Goal: Task Accomplishment & Management: Manage account settings

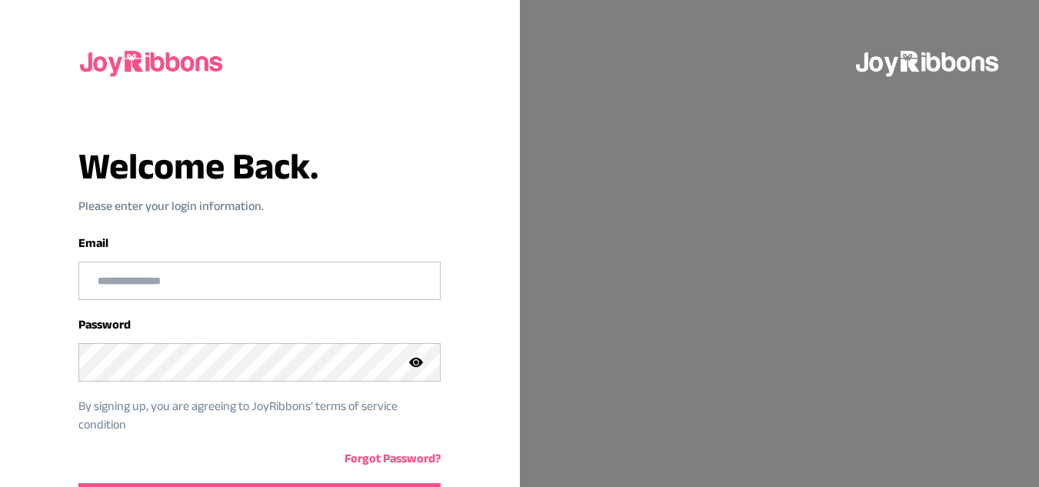
click at [288, 268] on input "email" at bounding box center [259, 280] width 361 height 37
type input "**********"
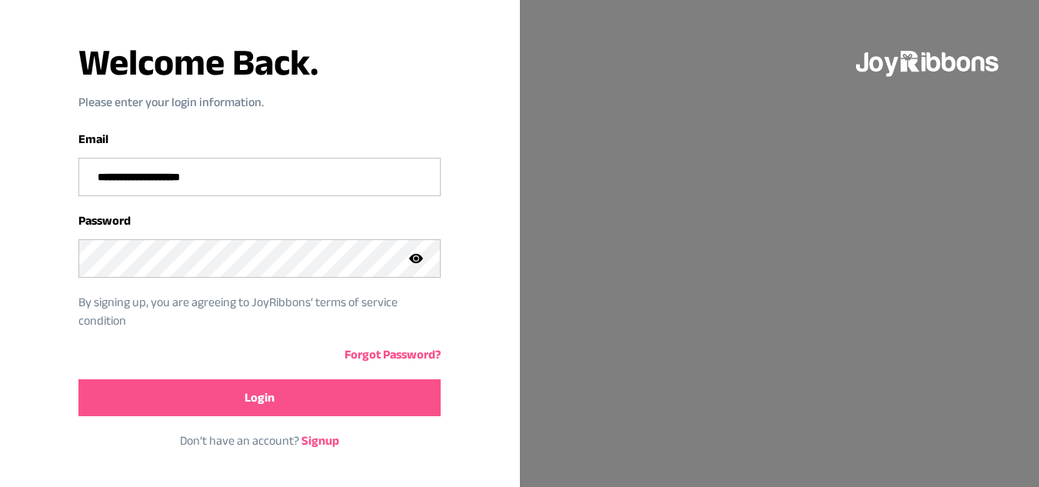
click at [281, 391] on button "Login" at bounding box center [259, 397] width 362 height 37
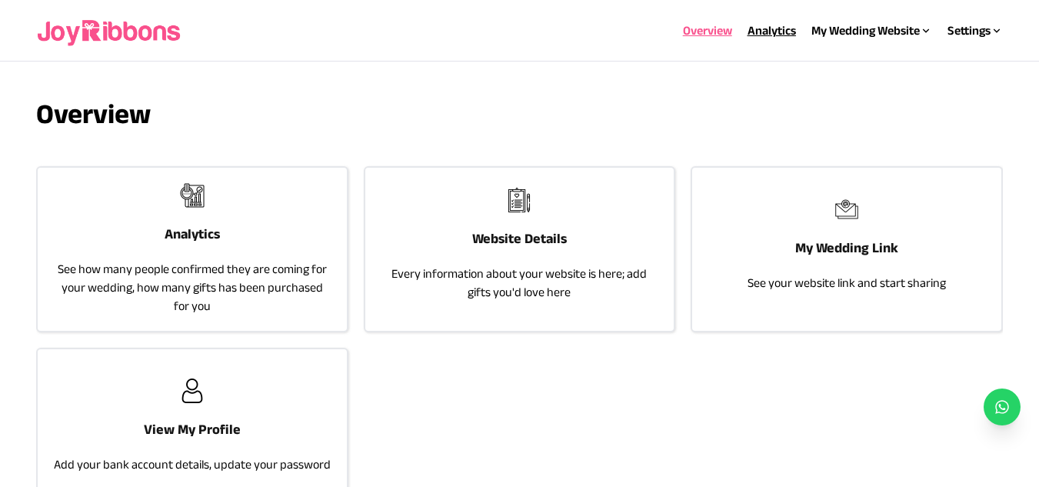
click at [772, 35] on link "Analytics" at bounding box center [771, 30] width 48 height 13
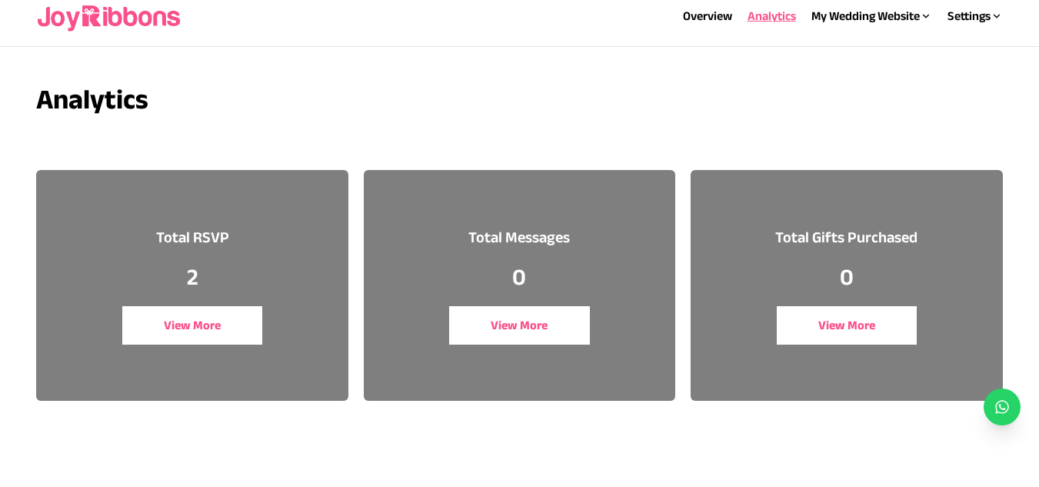
scroll to position [16, 0]
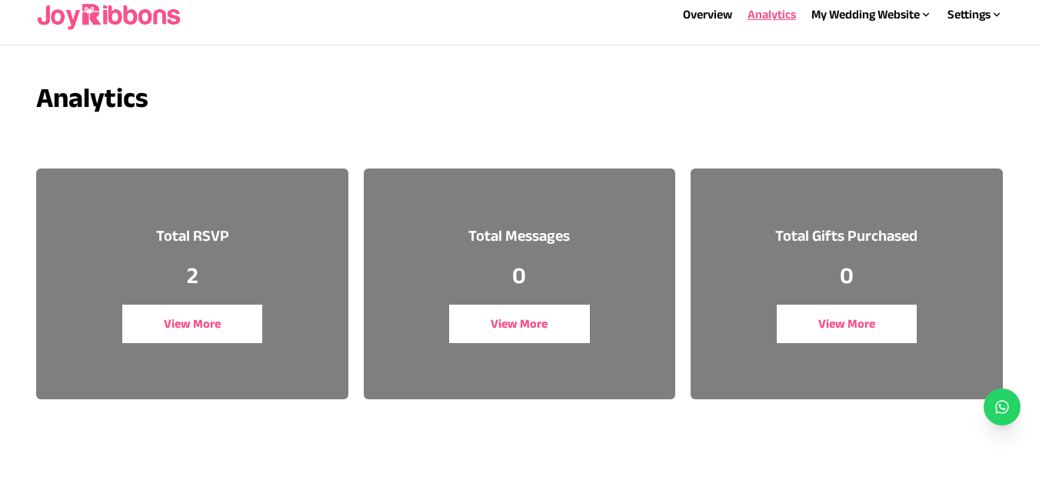
click at [190, 321] on button "View More" at bounding box center [192, 324] width 141 height 38
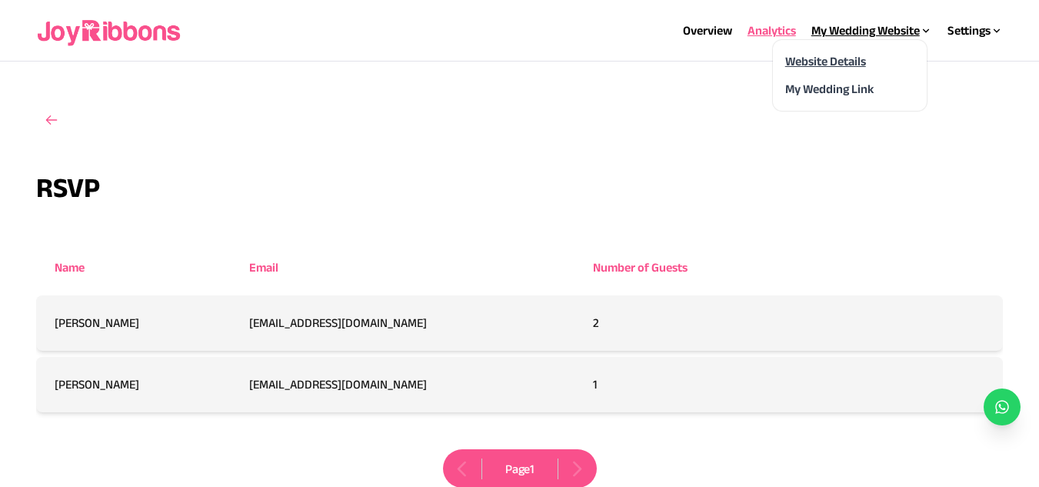
click at [838, 61] on link "Website Details" at bounding box center [825, 61] width 81 height 13
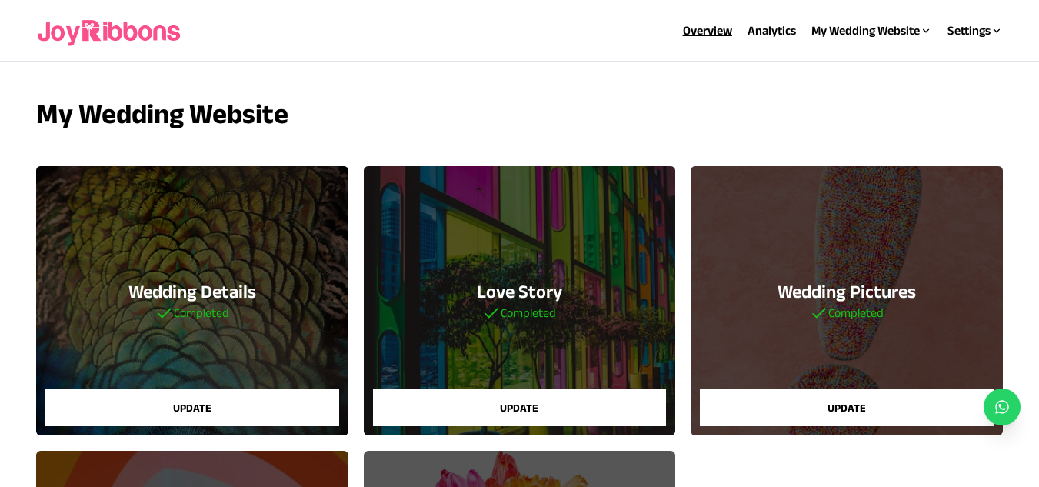
click at [708, 28] on link "Overview" at bounding box center [707, 30] width 49 height 13
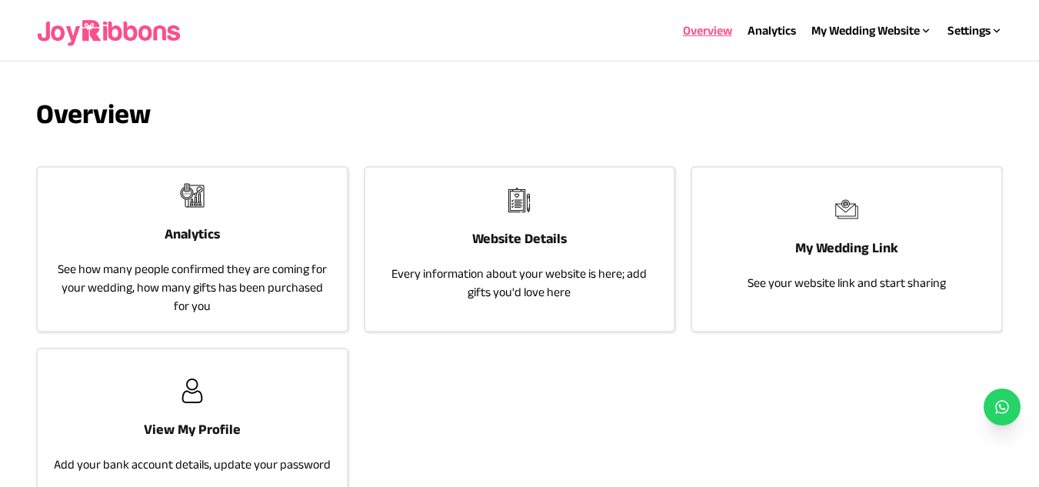
click at [172, 241] on h3 "Analytics" at bounding box center [192, 234] width 55 height 22
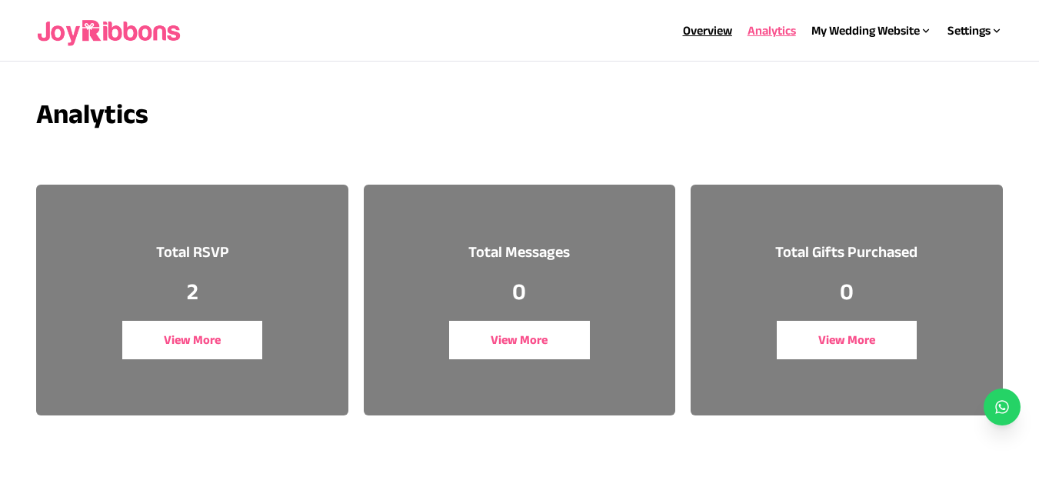
click at [709, 32] on link "Overview" at bounding box center [707, 30] width 49 height 13
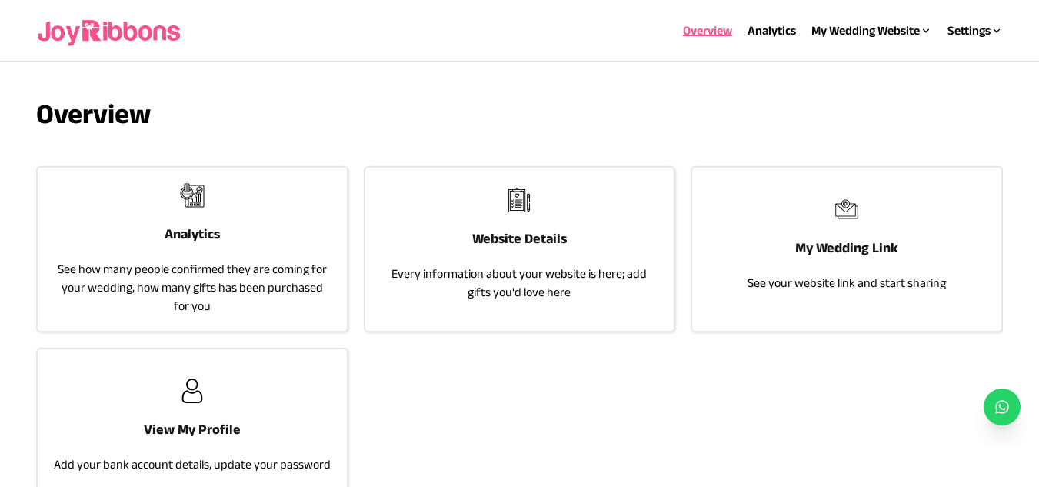
click at [507, 253] on div "Website Details Every information about your website is here; add gifts you'd l…" at bounding box center [519, 245] width 308 height 154
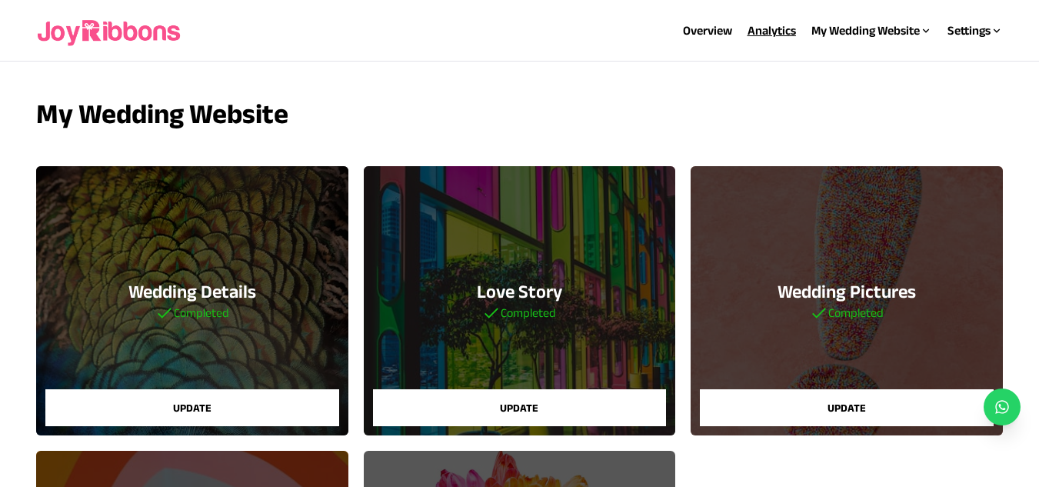
click at [759, 35] on link "Analytics" at bounding box center [771, 30] width 48 height 13
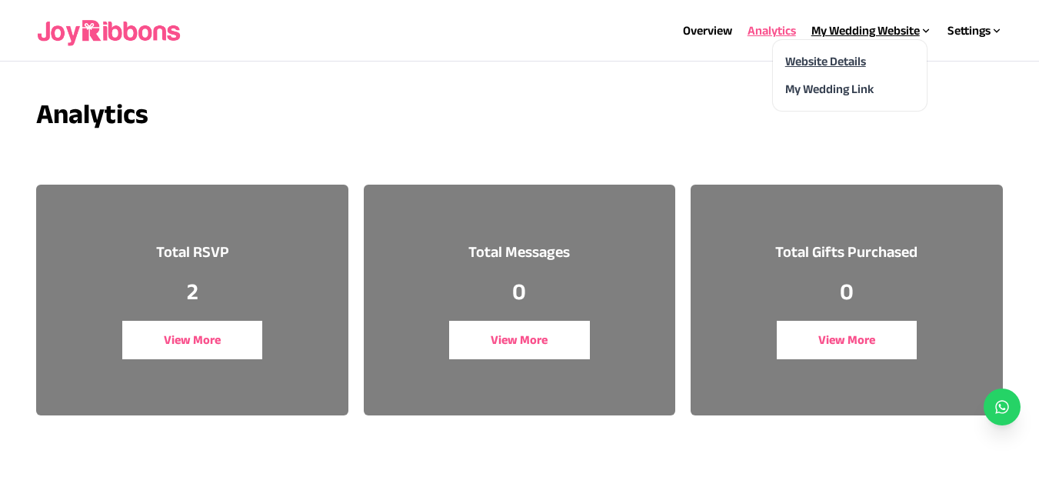
click at [833, 61] on link "Website Details" at bounding box center [825, 61] width 81 height 13
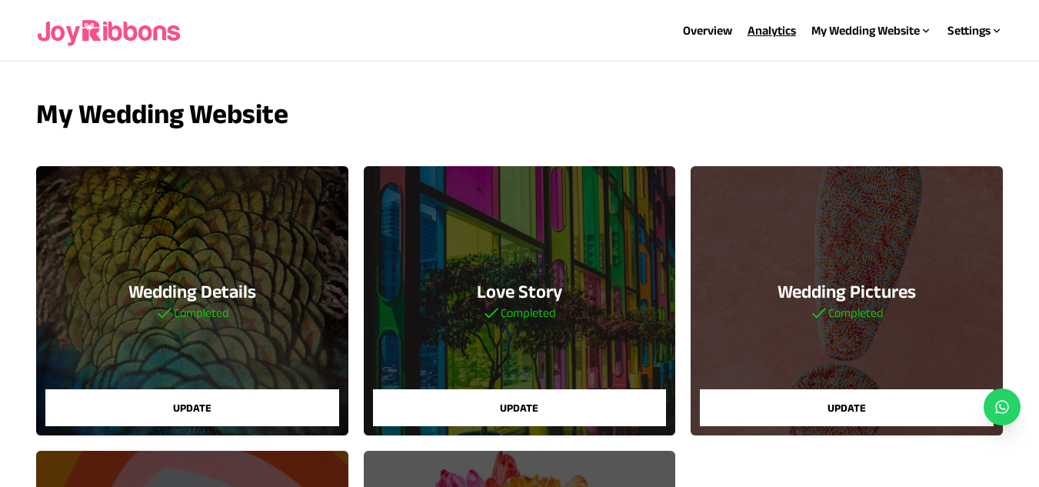
click at [768, 24] on link "Analytics" at bounding box center [771, 30] width 48 height 13
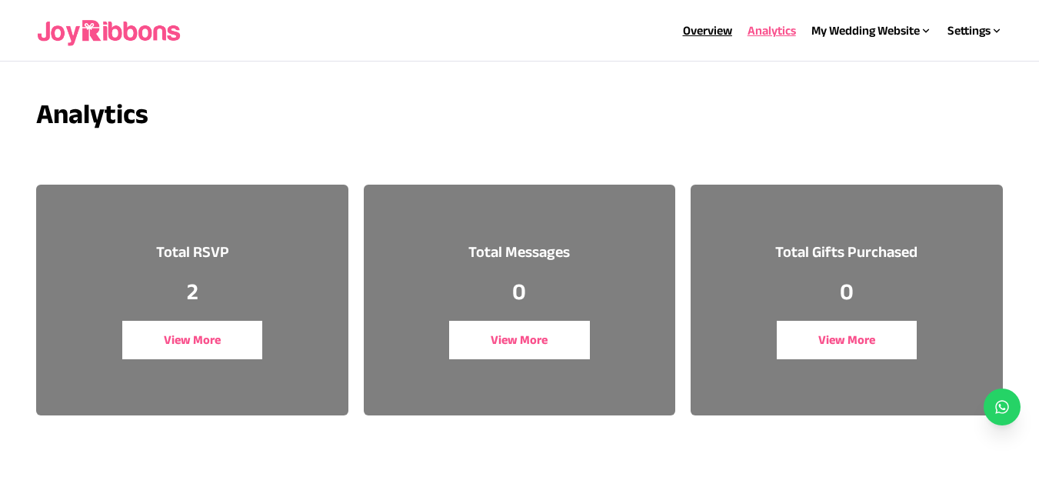
click at [705, 34] on link "Overview" at bounding box center [707, 30] width 49 height 13
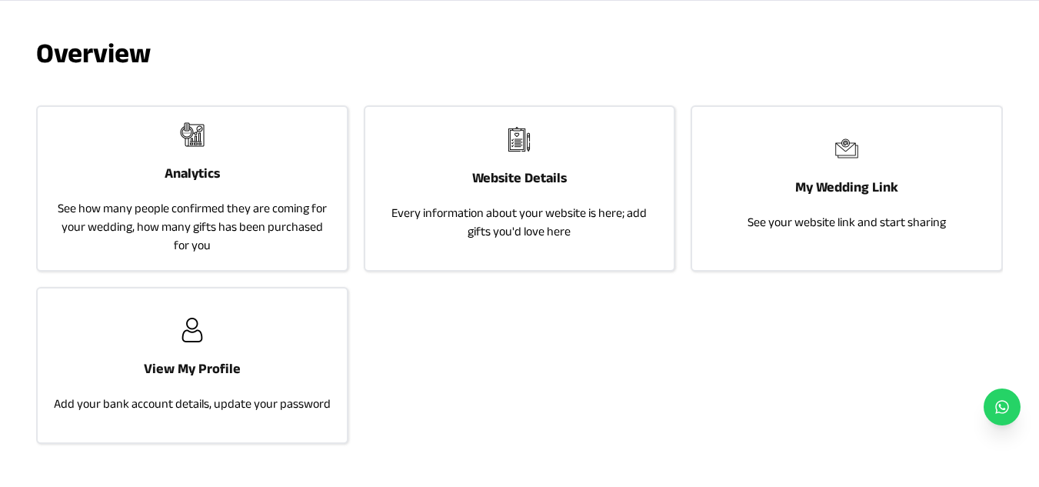
scroll to position [63, 0]
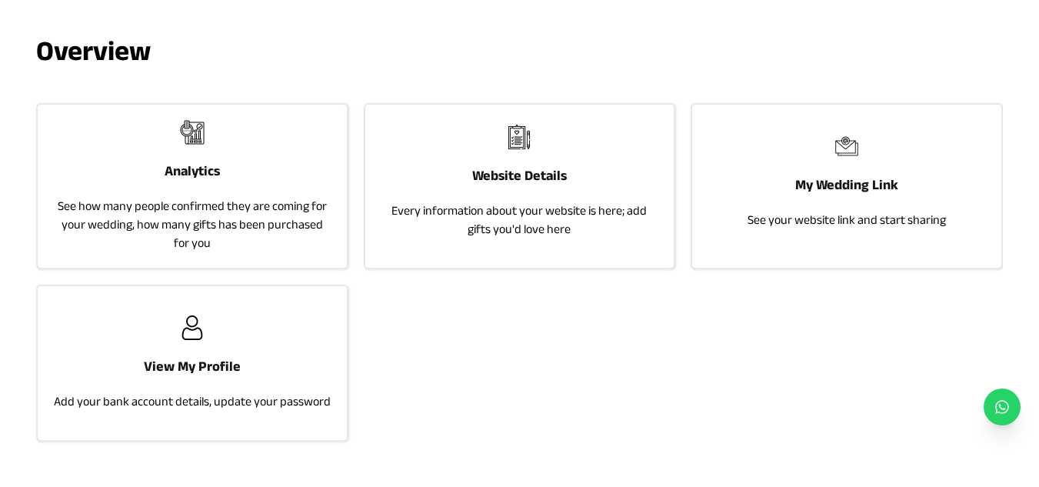
click at [768, 187] on div "My Wedding Link See your website link and start sharing" at bounding box center [846, 182] width 308 height 154
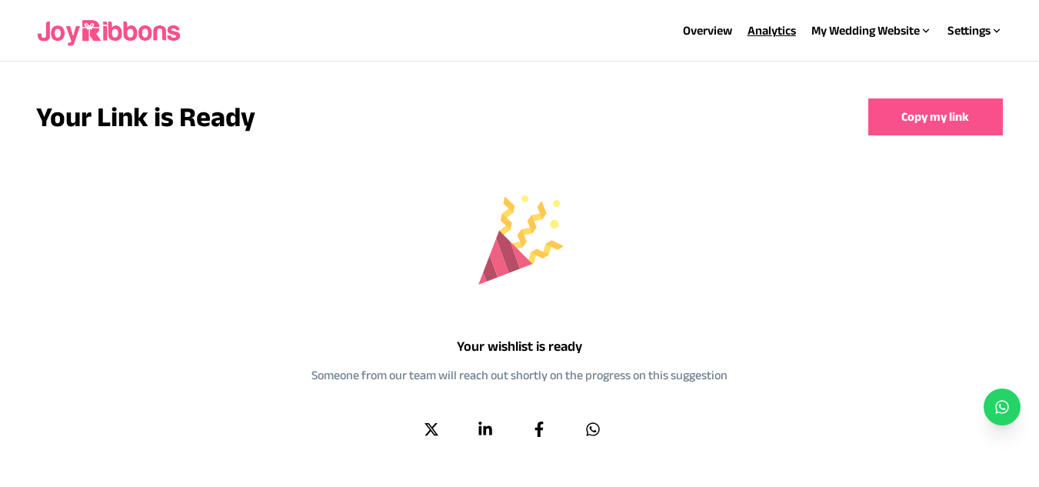
click at [766, 33] on link "Analytics" at bounding box center [771, 30] width 48 height 13
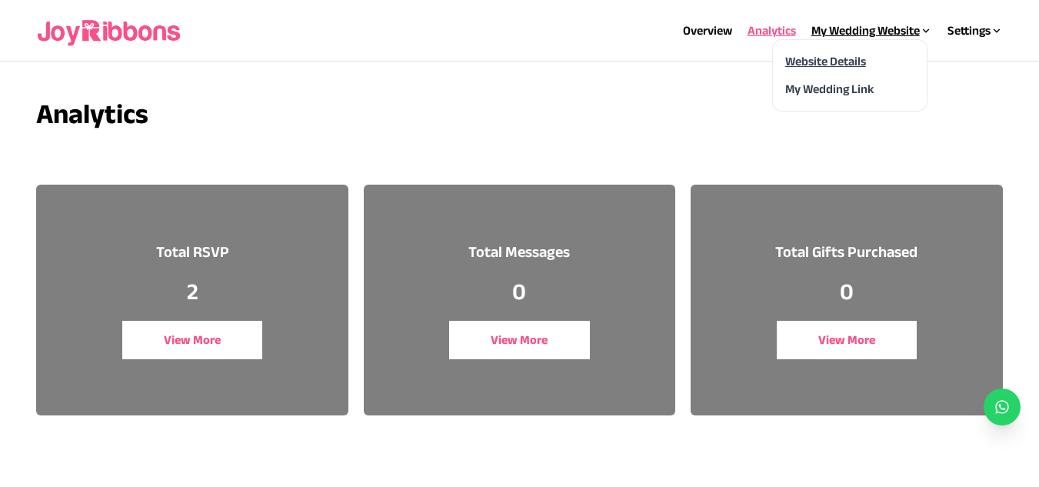
click at [834, 60] on link "Website Details" at bounding box center [825, 61] width 81 height 13
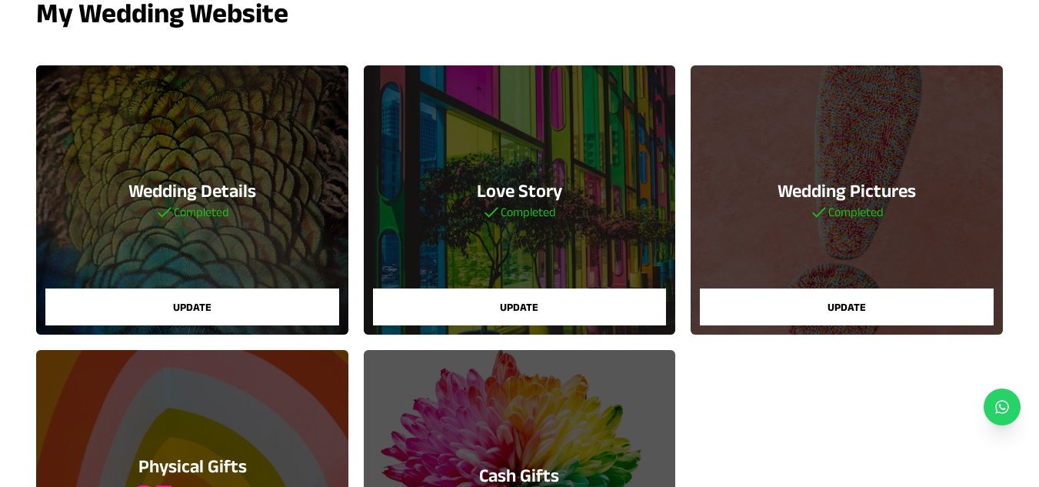
scroll to position [100, 0]
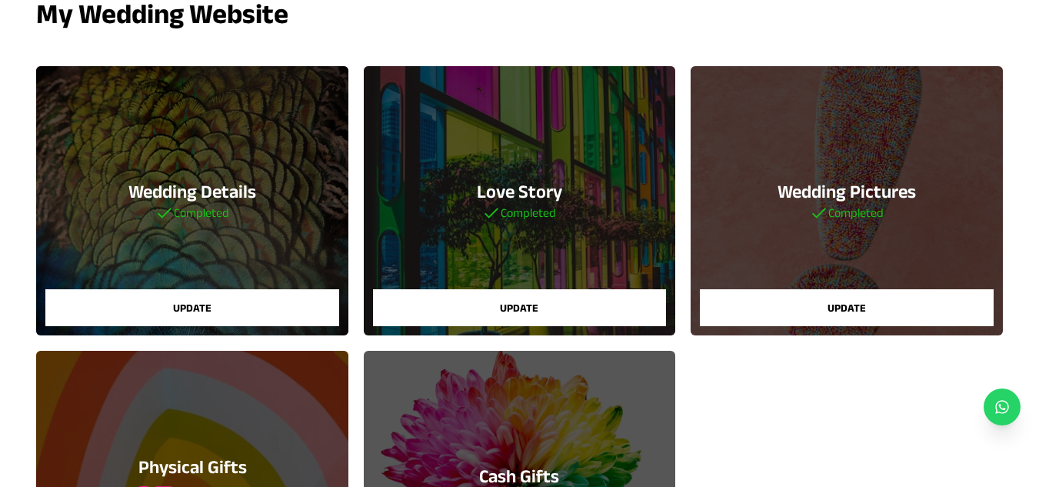
click at [245, 193] on h3 "Wedding Details" at bounding box center [192, 191] width 128 height 25
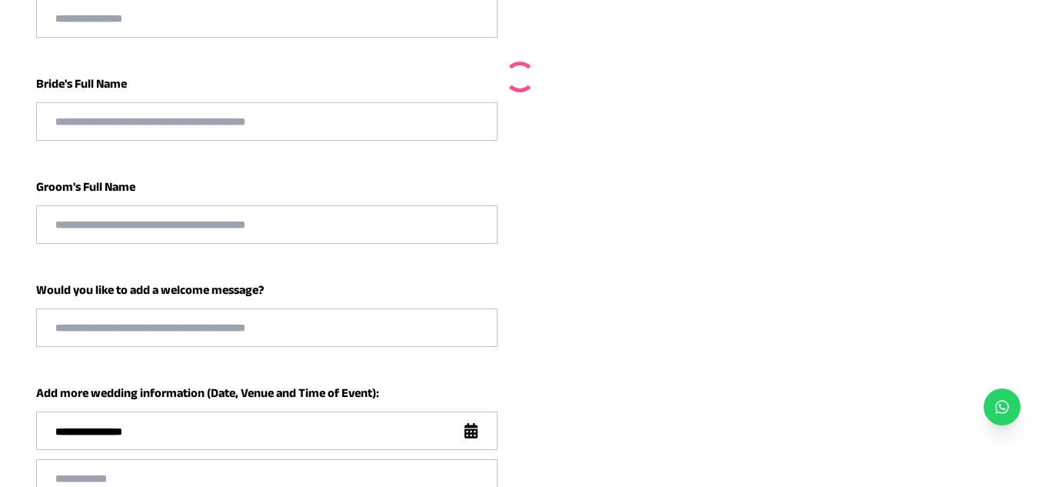
type input "**********"
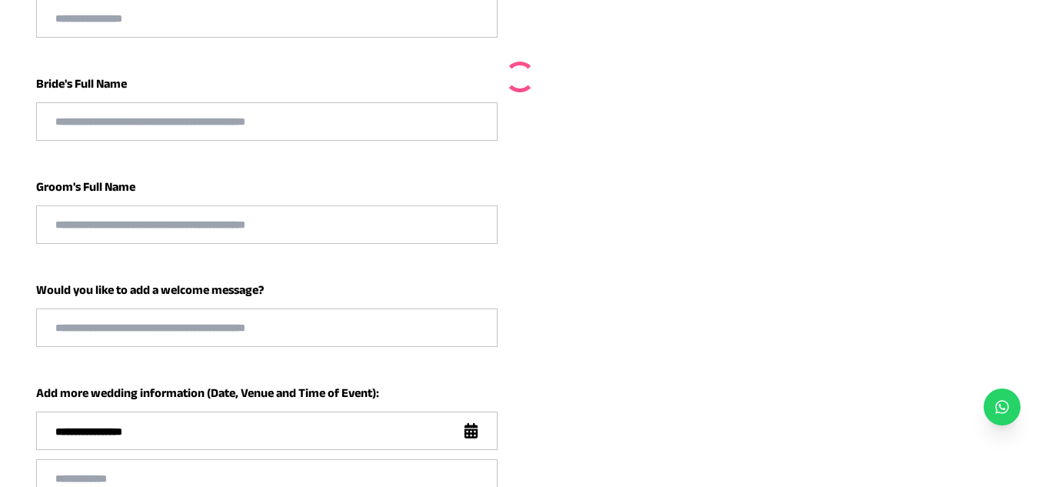
type input "**********"
select select "**"
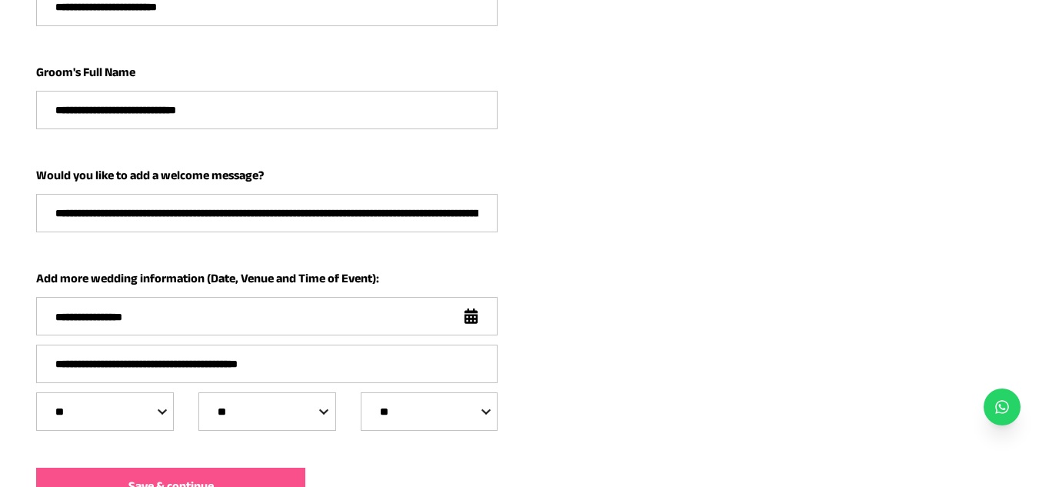
scroll to position [548, 0]
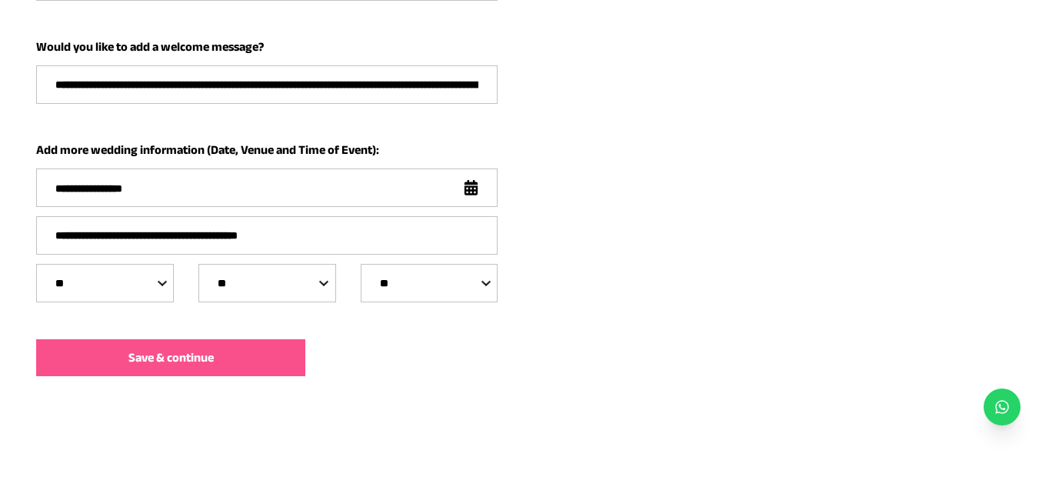
click at [468, 191] on icon at bounding box center [471, 187] width 14 height 15
click at [234, 195] on div "**********" at bounding box center [267, 187] width 460 height 37
click at [215, 178] on div "**********" at bounding box center [267, 187] width 460 height 37
click at [200, 196] on div "**********" at bounding box center [267, 187] width 460 height 37
click at [148, 183] on input "**********" at bounding box center [259, 188] width 408 height 15
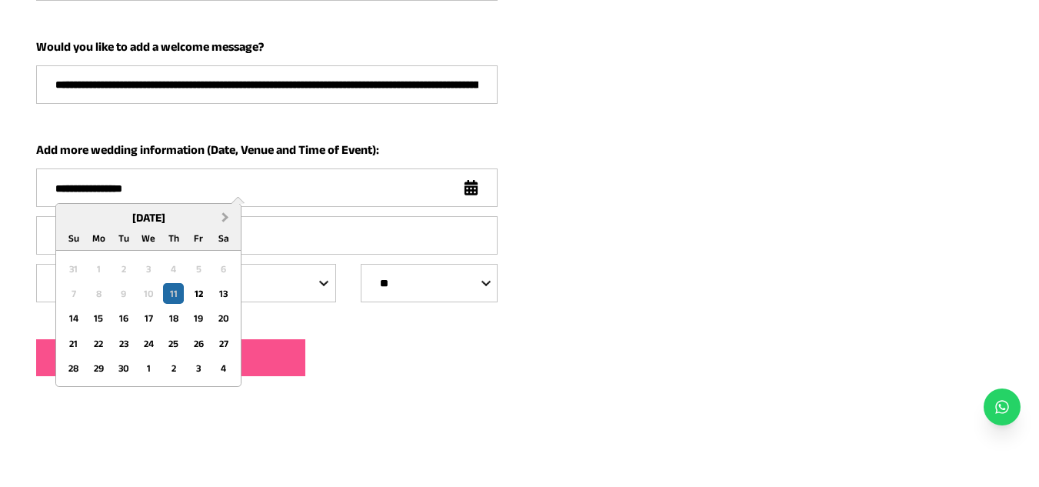
click at [221, 212] on button "Next Month" at bounding box center [227, 217] width 25 height 25
click at [225, 219] on span "Next Month" at bounding box center [225, 216] width 0 height 15
click at [169, 268] on div "4" at bounding box center [173, 268] width 21 height 21
type input "**********"
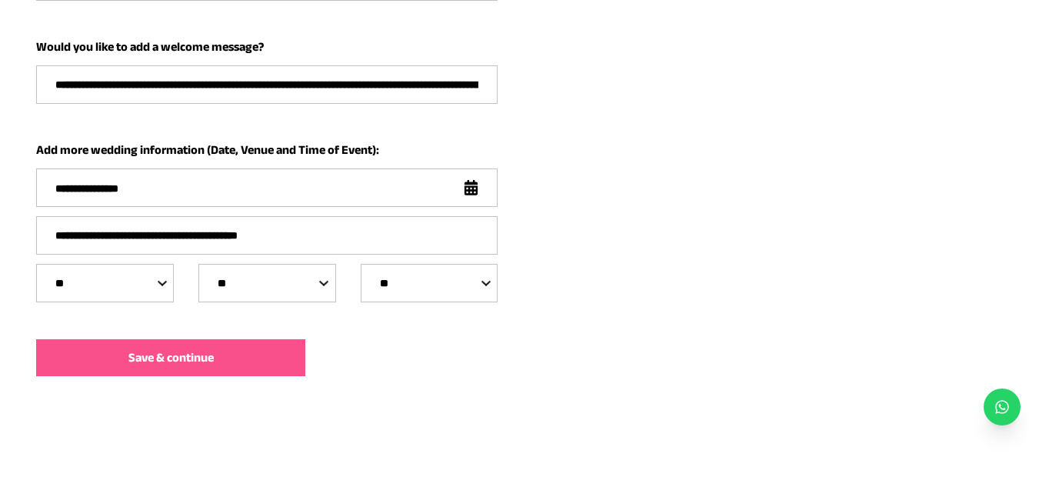
click at [193, 358] on span "Save & continue" at bounding box center [170, 357] width 85 height 18
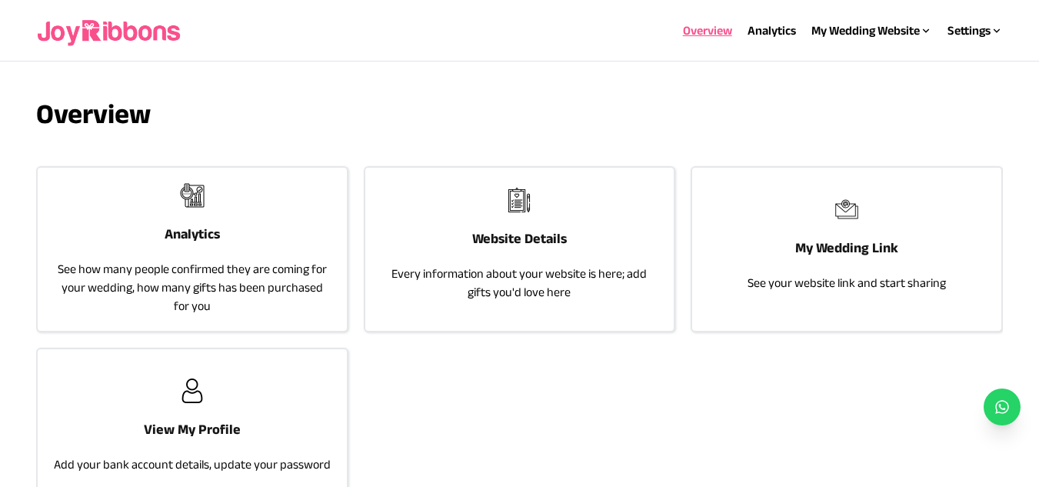
click at [269, 253] on div "Analytics See how many people confirmed they are coming for your wedding, how m…" at bounding box center [192, 249] width 308 height 163
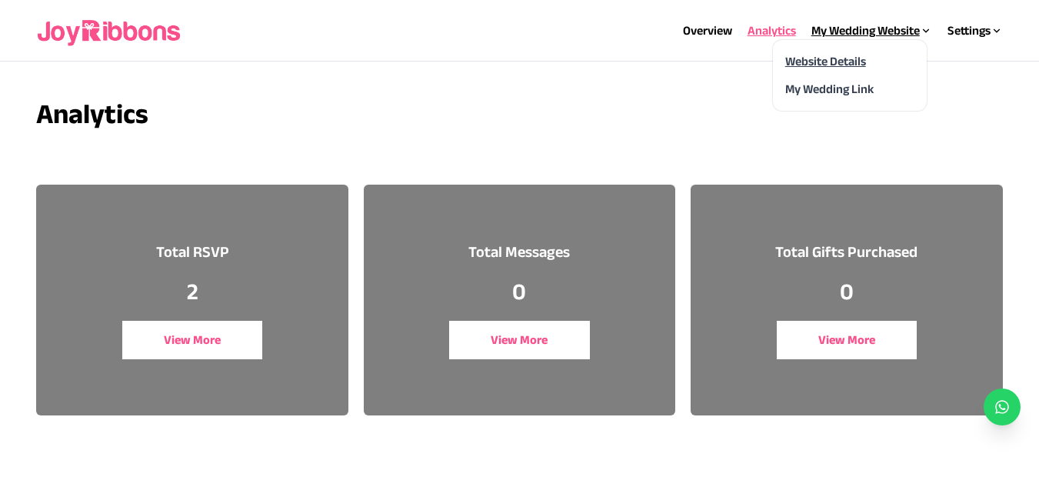
click at [827, 64] on link "Website Details" at bounding box center [825, 61] width 81 height 13
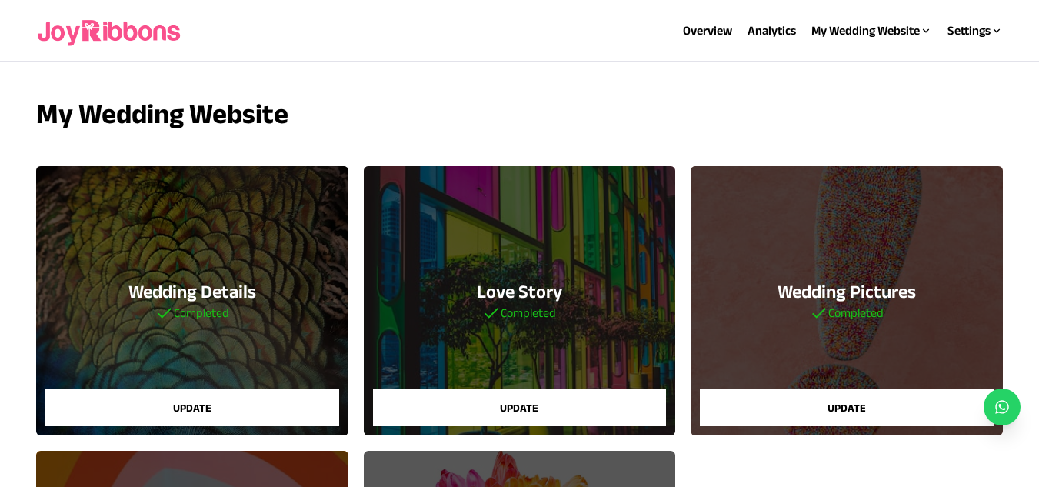
click at [158, 284] on h3 "Wedding Details" at bounding box center [192, 291] width 128 height 25
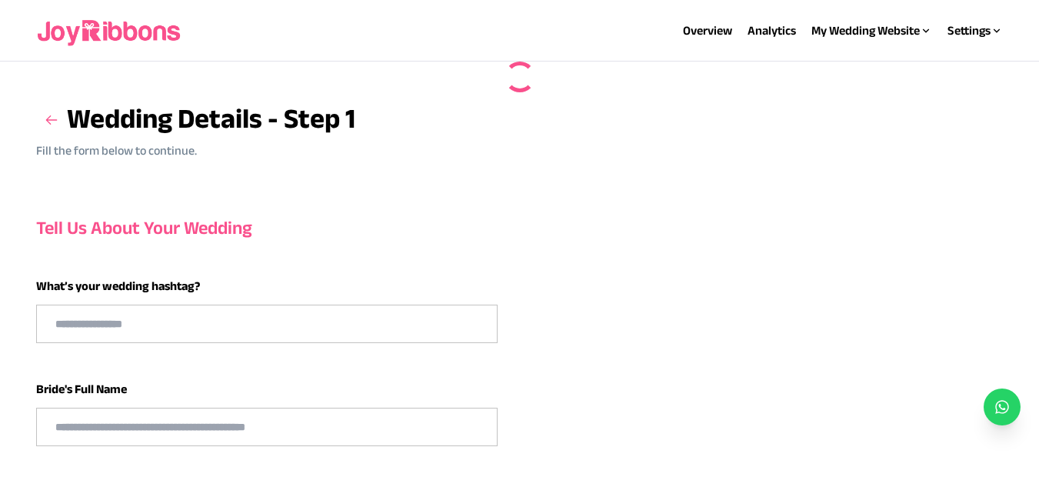
type input "**********"
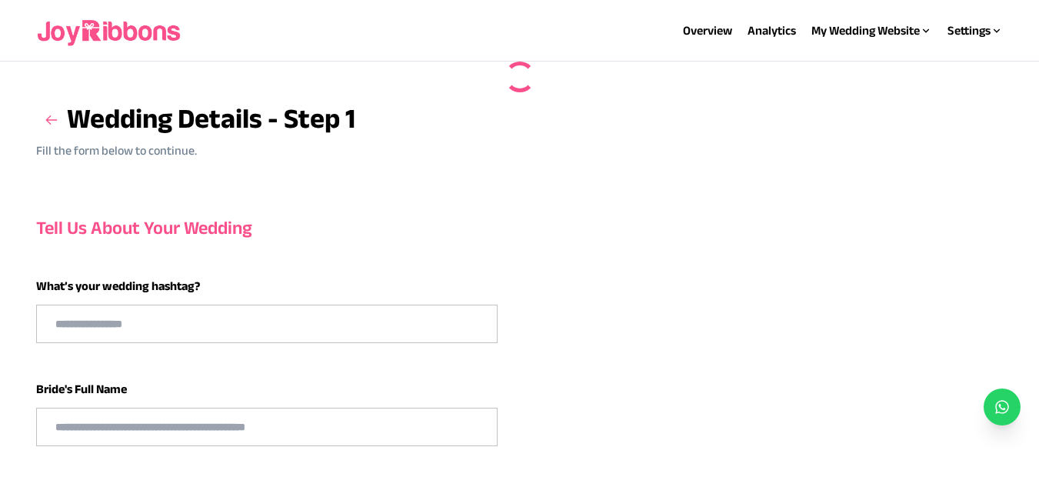
type input "**********"
select select "**"
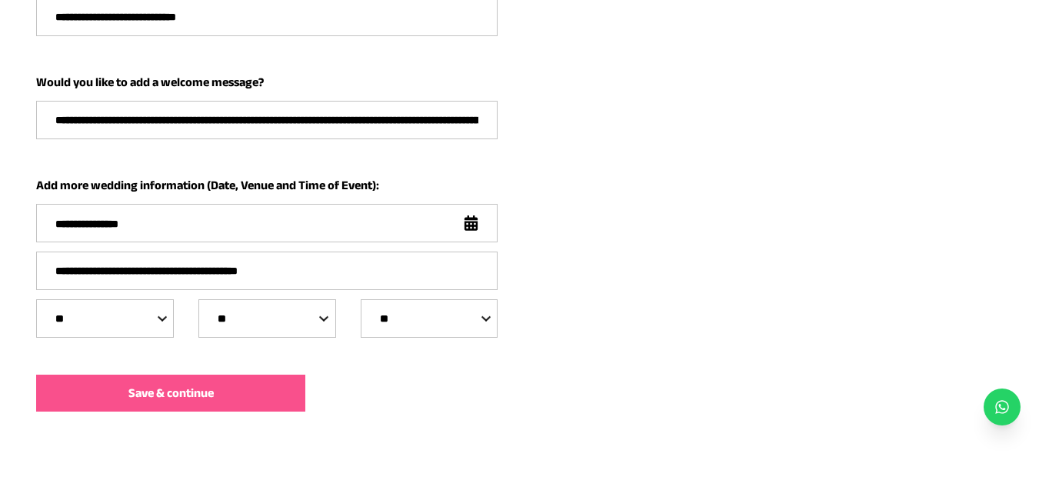
scroll to position [548, 0]
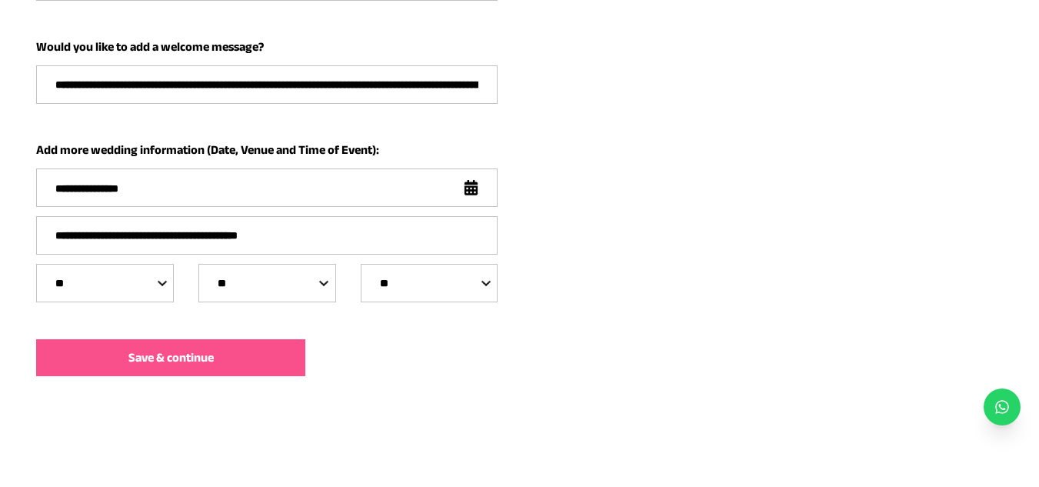
click at [199, 350] on span "Save & continue" at bounding box center [170, 357] width 85 height 18
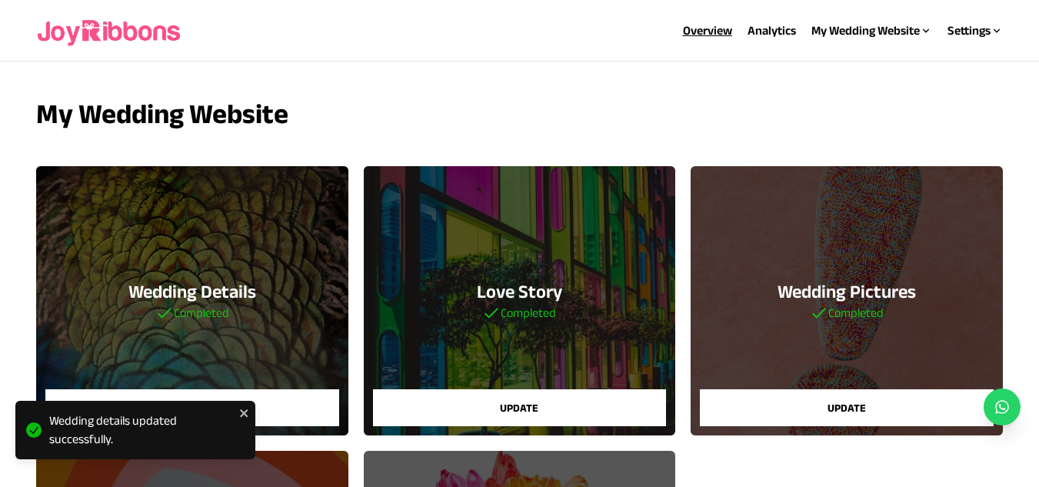
click at [722, 28] on link "Overview" at bounding box center [707, 30] width 49 height 13
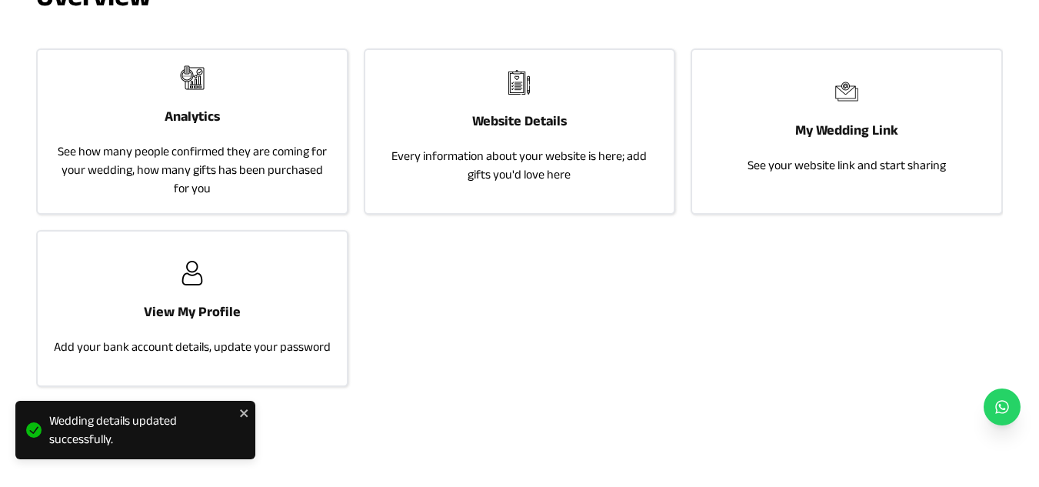
scroll to position [128, 0]
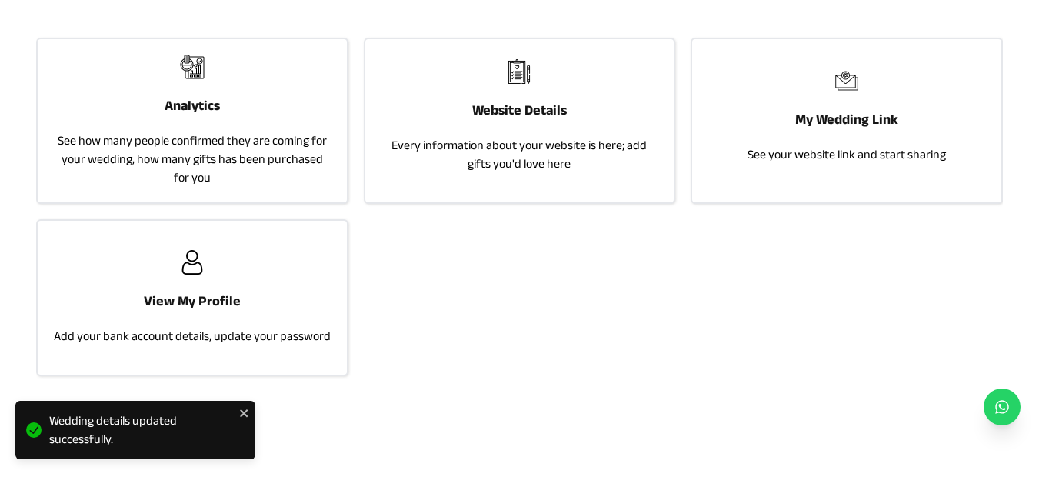
click at [201, 128] on div "Analytics See how many people confirmed they are coming for your wedding, how m…" at bounding box center [192, 120] width 308 height 163
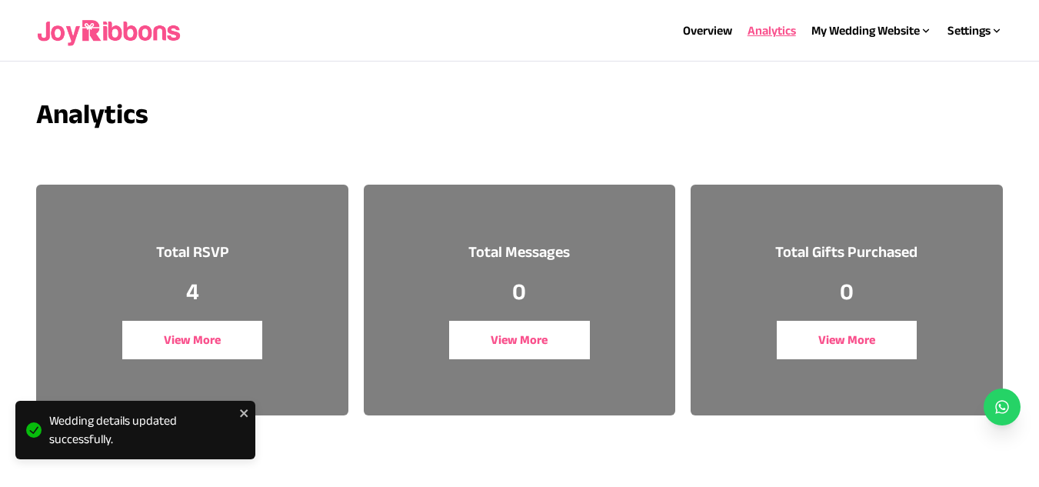
click at [208, 333] on button "View More" at bounding box center [192, 340] width 141 height 38
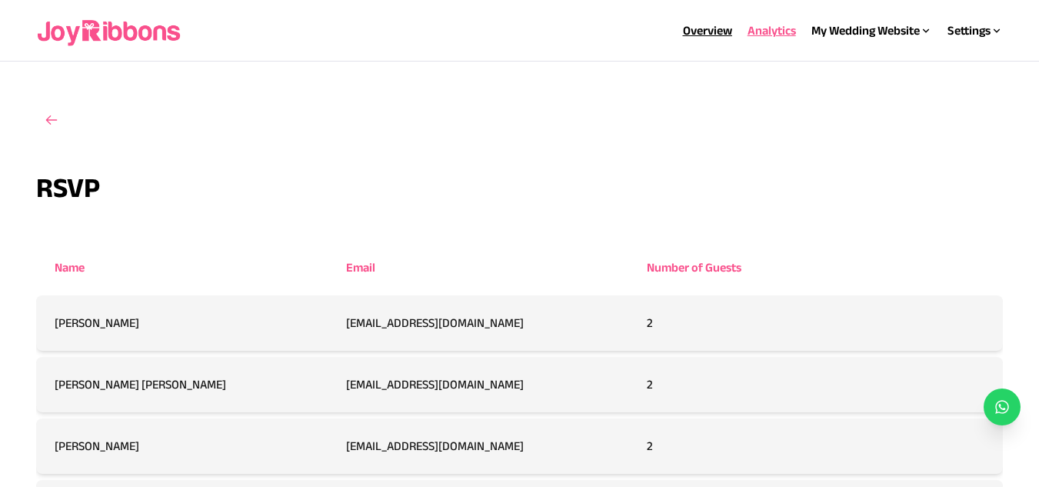
click at [702, 33] on link "Overview" at bounding box center [707, 30] width 49 height 13
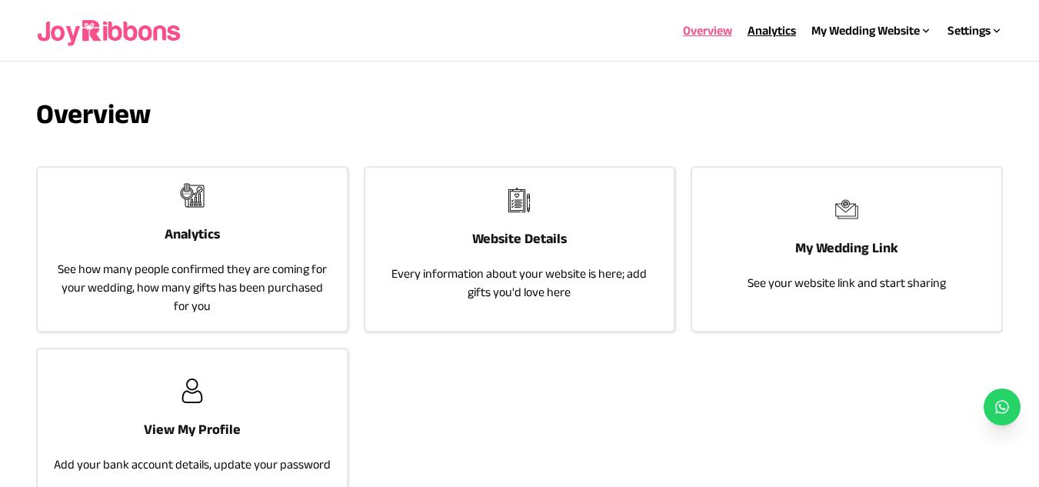
click at [755, 30] on link "Analytics" at bounding box center [771, 30] width 48 height 13
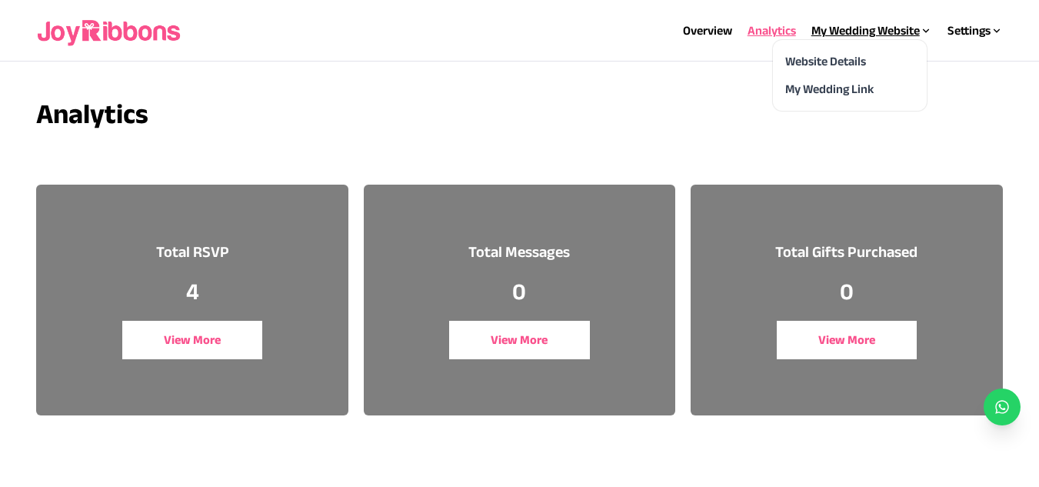
click at [859, 31] on div "My Wedding Website" at bounding box center [871, 31] width 121 height 18
click at [820, 56] on link "Website Details" at bounding box center [825, 61] width 81 height 13
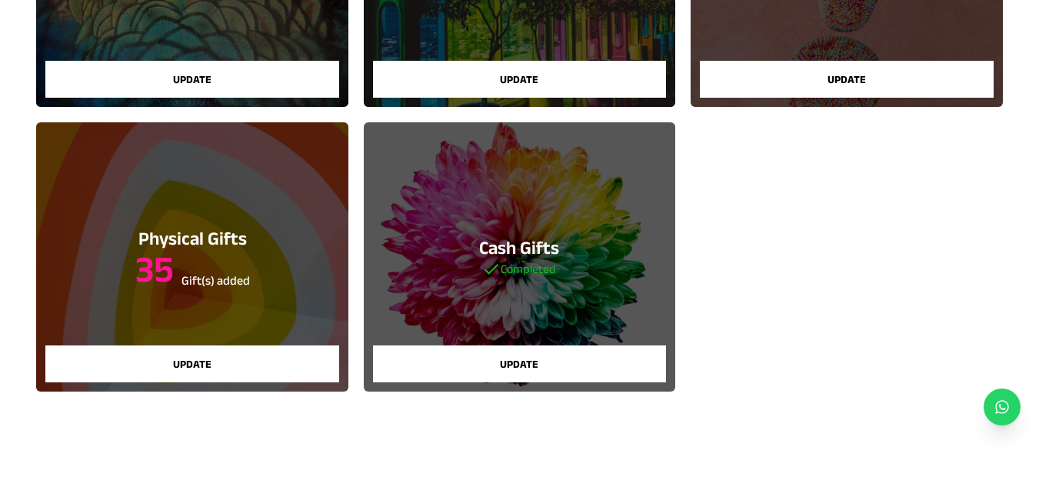
scroll to position [329, 0]
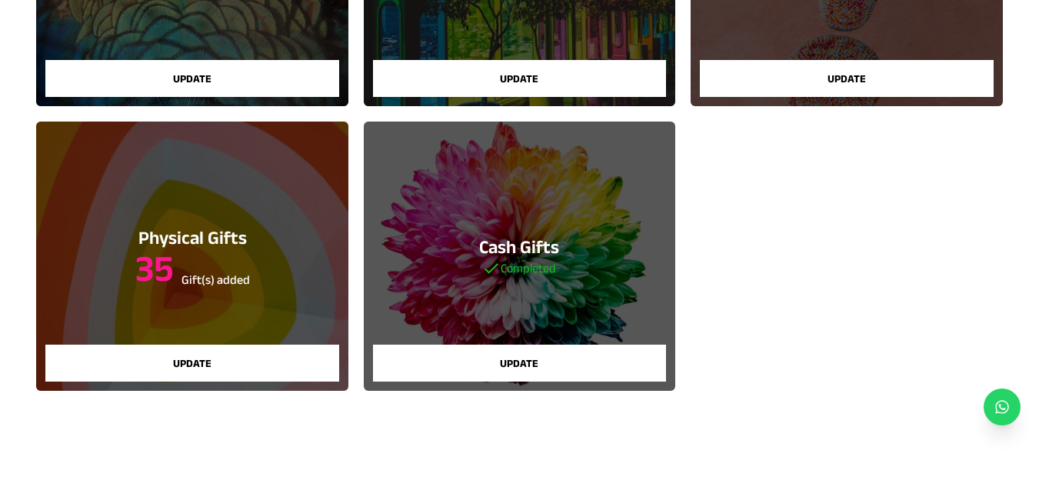
click at [242, 248] on h3 "Physical Gifts" at bounding box center [192, 237] width 115 height 25
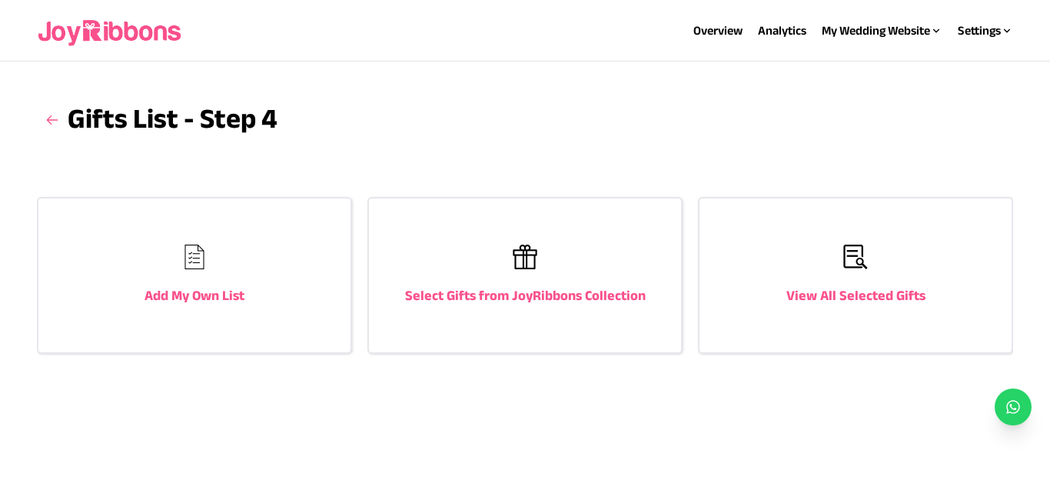
click at [811, 259] on div "View All Selected Gifts" at bounding box center [856, 275] width 312 height 154
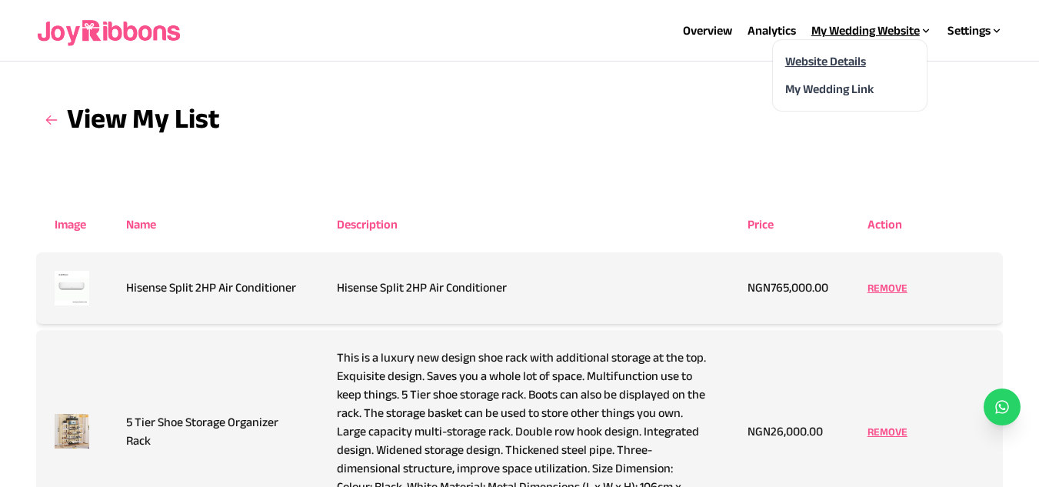
click at [814, 62] on link "Website Details" at bounding box center [825, 61] width 81 height 13
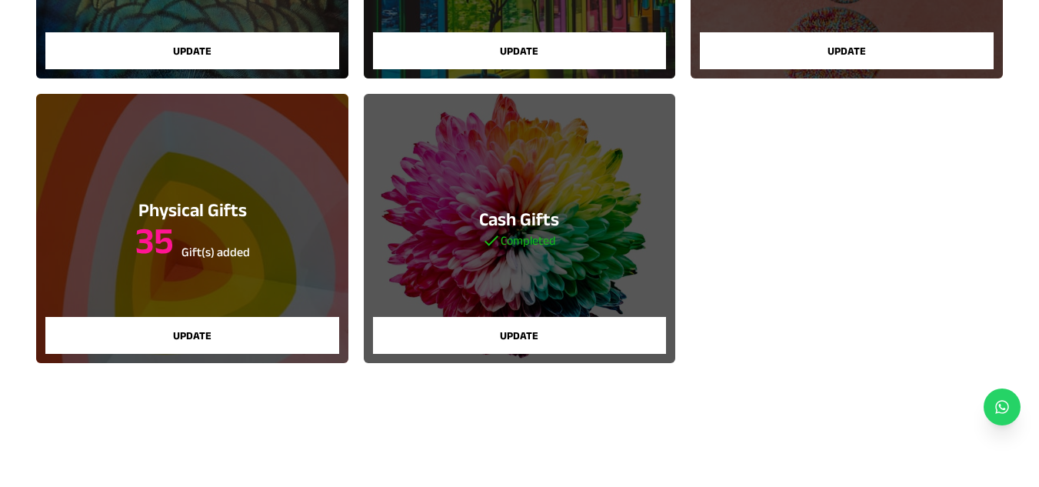
scroll to position [358, 0]
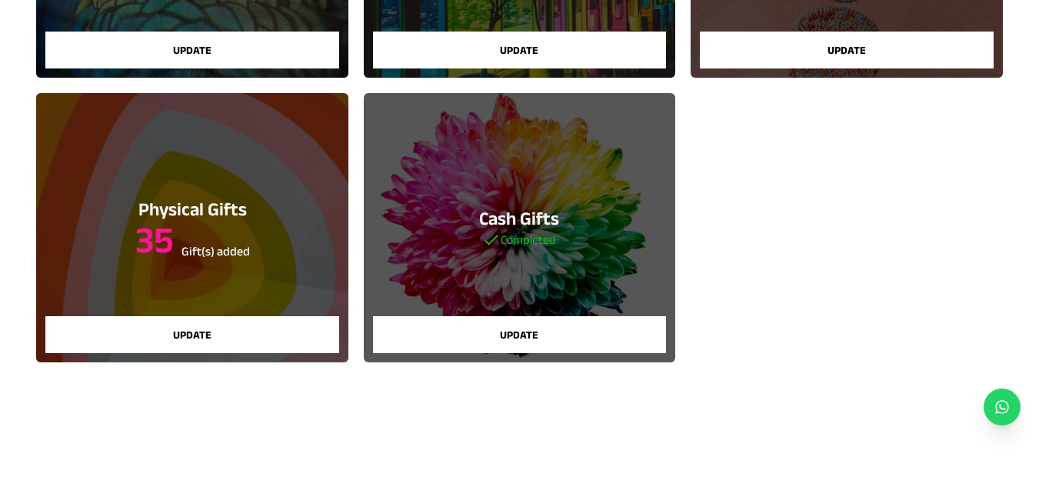
click at [548, 215] on h3 "Cash Gifts" at bounding box center [519, 218] width 80 height 25
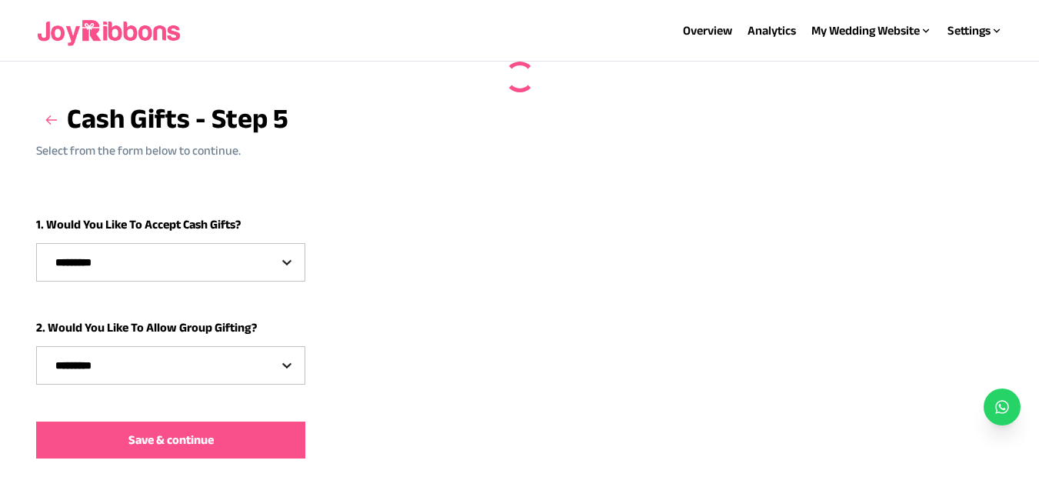
select select "***"
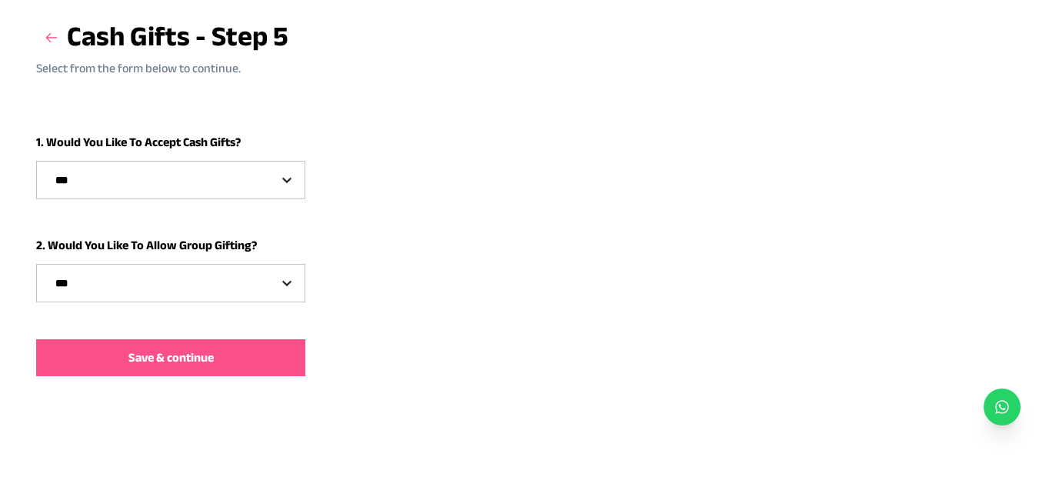
click at [169, 360] on span "Save & continue" at bounding box center [170, 357] width 85 height 18
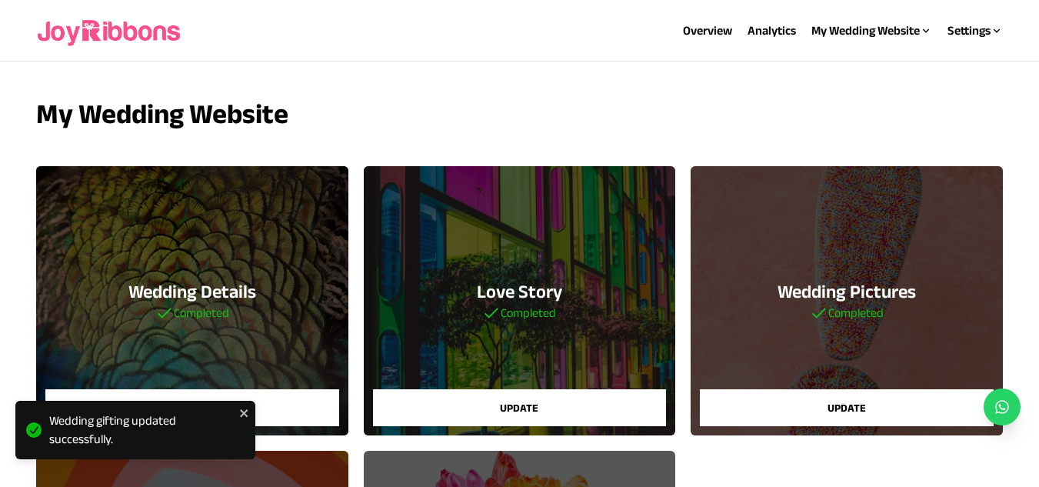
click at [116, 44] on img at bounding box center [110, 30] width 148 height 49
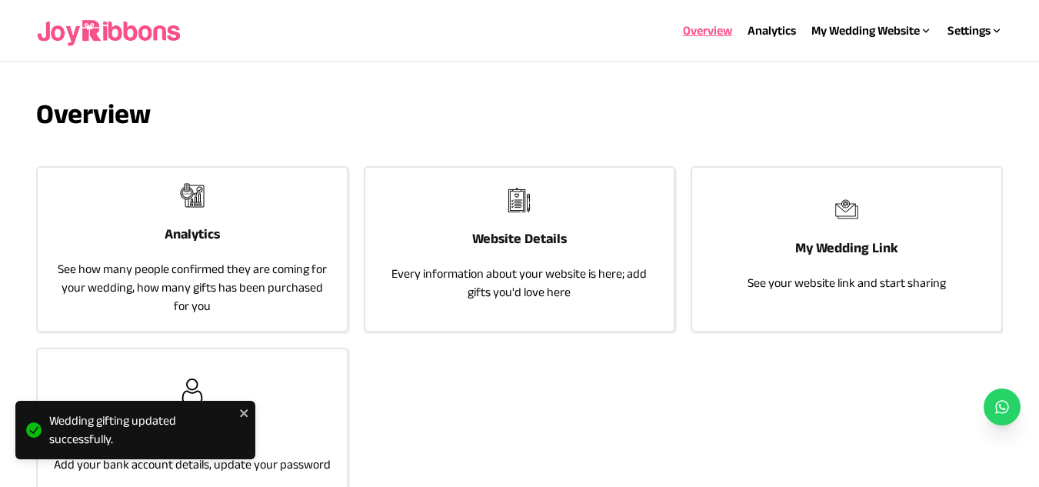
click at [217, 215] on div "Analytics See how many people confirmed they are coming for your wedding, how m…" at bounding box center [192, 249] width 308 height 163
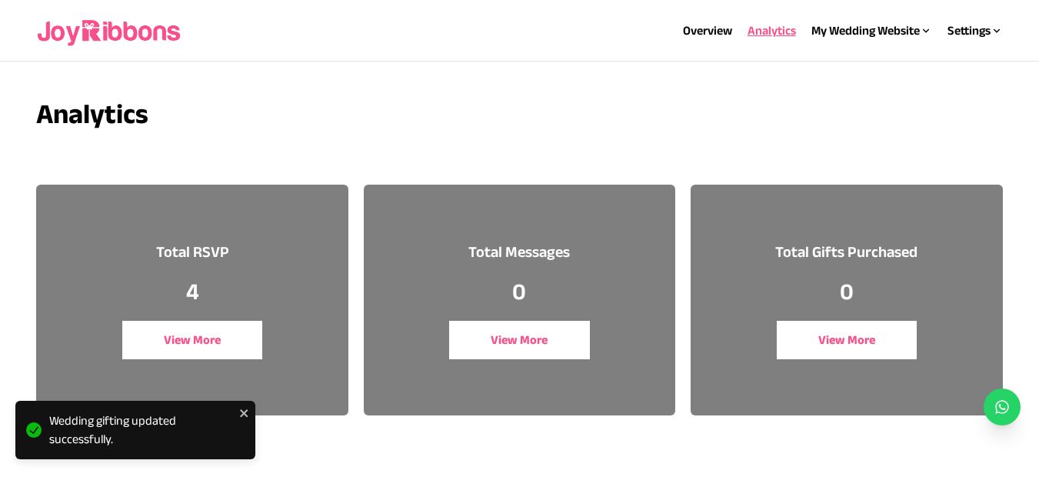
scroll to position [58, 0]
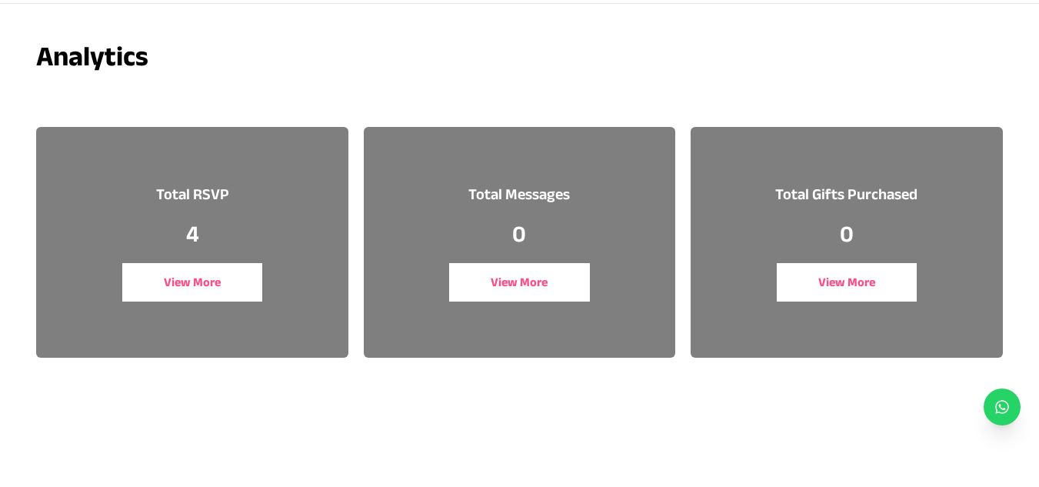
click at [199, 279] on button "View More" at bounding box center [192, 282] width 141 height 38
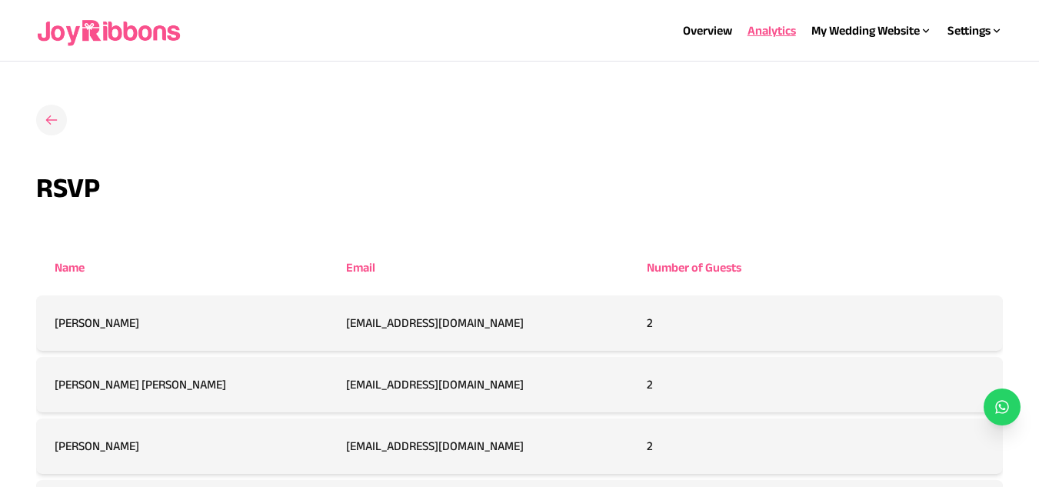
click at [39, 122] on h3 at bounding box center [51, 120] width 31 height 31
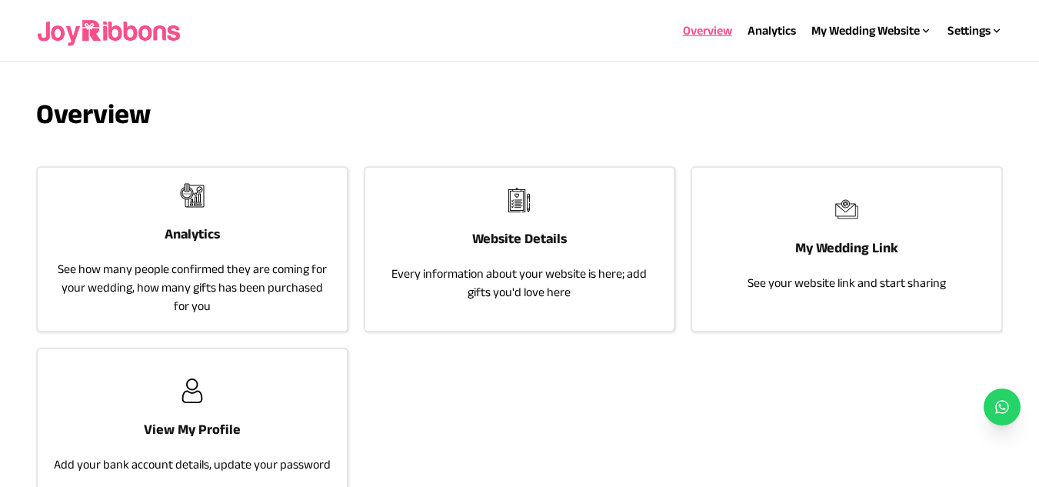
click at [177, 226] on h3 "Analytics" at bounding box center [192, 234] width 55 height 22
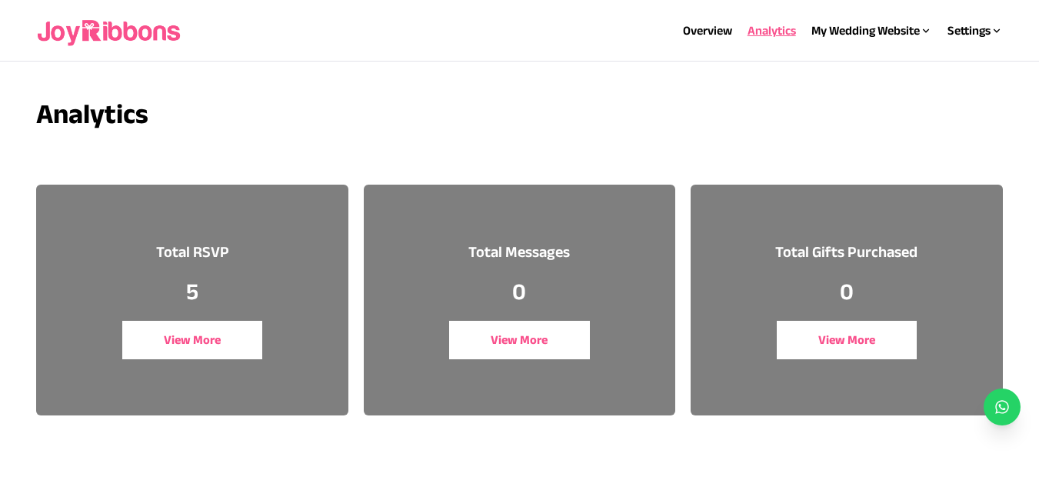
click at [181, 343] on button "View More" at bounding box center [192, 340] width 141 height 38
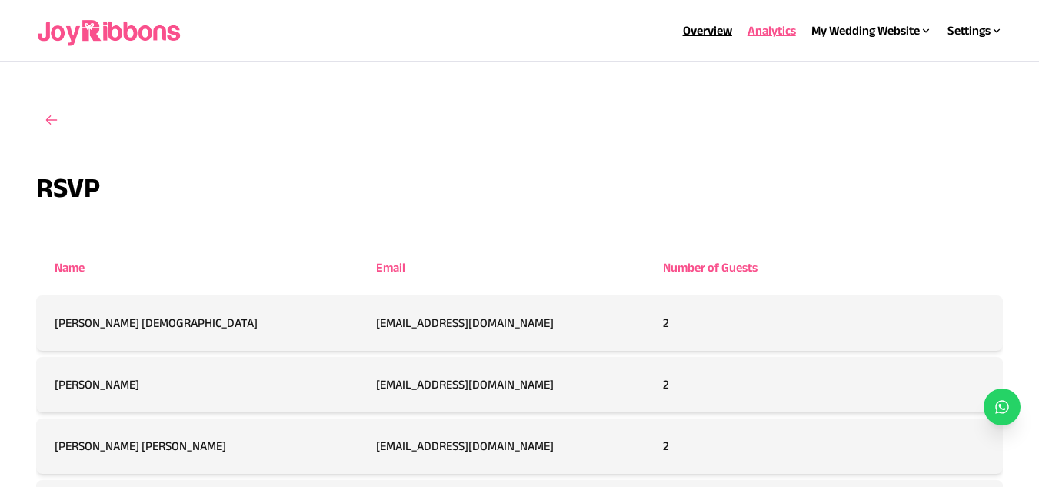
click at [688, 30] on link "Overview" at bounding box center [707, 30] width 49 height 13
